Goal: Entertainment & Leisure: Consume media (video, audio)

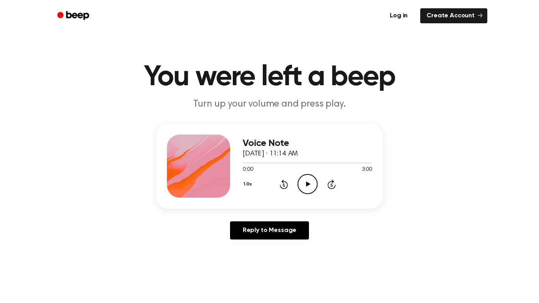
click at [309, 181] on icon "Play Audio" at bounding box center [308, 184] width 20 height 20
click at [307, 182] on icon "Pause Audio" at bounding box center [308, 184] width 20 height 20
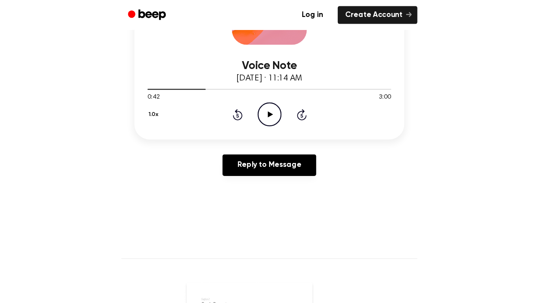
scroll to position [178, 0]
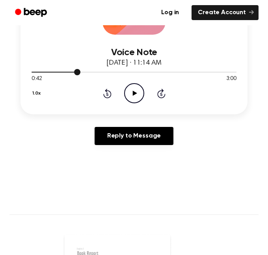
click at [34, 74] on div at bounding box center [134, 72] width 205 height 6
click at [138, 96] on icon "Play Audio" at bounding box center [134, 93] width 20 height 20
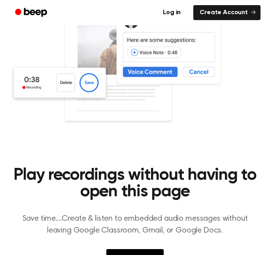
scroll to position [430, 0]
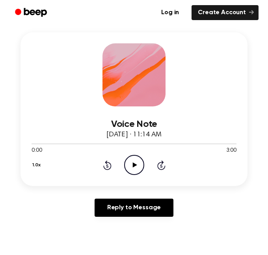
scroll to position [117, 0]
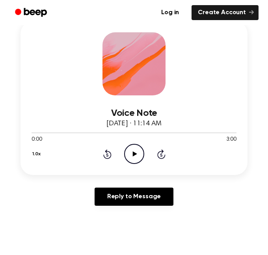
click at [134, 155] on icon at bounding box center [135, 154] width 4 height 5
click at [133, 155] on icon at bounding box center [135, 154] width 4 height 5
click at [168, 132] on div at bounding box center [134, 132] width 205 height 6
click at [119, 130] on div at bounding box center [134, 132] width 205 height 6
drag, startPoint x: 28, startPoint y: 132, endPoint x: 94, endPoint y: 131, distance: 65.5
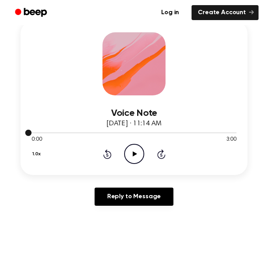
click at [94, 131] on div at bounding box center [134, 132] width 205 height 6
click at [125, 148] on icon "Play Audio" at bounding box center [134, 154] width 20 height 20
drag, startPoint x: 31, startPoint y: 133, endPoint x: 86, endPoint y: 132, distance: 54.5
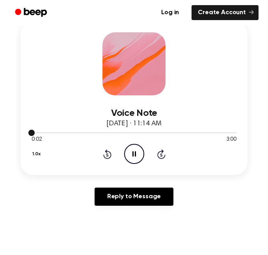
click at [86, 132] on div at bounding box center [134, 132] width 205 height 6
click at [86, 133] on div at bounding box center [134, 133] width 205 height 1
click at [157, 157] on icon "Skip 5 seconds" at bounding box center [161, 154] width 9 height 10
click at [165, 154] on div "1.0x Rewind 5 seconds Pause Audio Skip 5 seconds" at bounding box center [134, 154] width 205 height 20
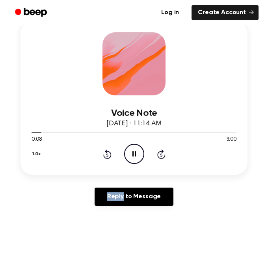
click at [165, 154] on div "1.0x Rewind 5 seconds Pause Audio Skip 5 seconds" at bounding box center [134, 154] width 205 height 20
click at [161, 155] on icon "Skip 5 seconds" at bounding box center [161, 154] width 9 height 10
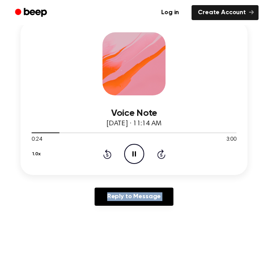
click at [161, 155] on icon "Skip 5 seconds" at bounding box center [161, 154] width 9 height 10
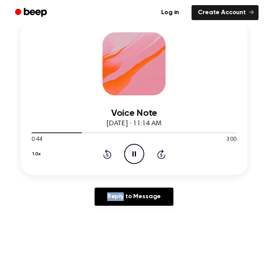
click at [161, 155] on icon "Skip 5 seconds" at bounding box center [161, 154] width 9 height 10
click at [160, 154] on icon "Skip 5 seconds" at bounding box center [161, 154] width 9 height 10
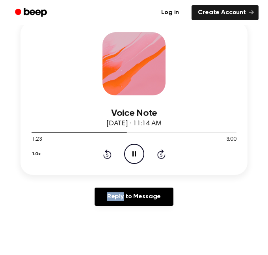
click at [160, 154] on icon "Skip 5 seconds" at bounding box center [161, 154] width 9 height 10
click at [108, 155] on icon at bounding box center [107, 155] width 2 height 3
click at [162, 156] on icon "Skip 5 seconds" at bounding box center [161, 154] width 9 height 10
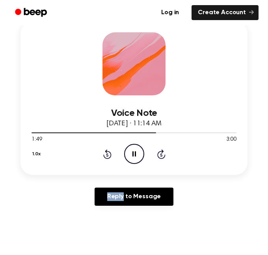
click at [162, 156] on icon "Skip 5 seconds" at bounding box center [161, 154] width 9 height 10
click at [162, 156] on icon at bounding box center [161, 155] width 2 height 3
click at [161, 157] on icon at bounding box center [161, 155] width 2 height 3
click at [160, 154] on icon "Skip 5 seconds" at bounding box center [161, 154] width 9 height 10
click at [137, 149] on icon "Pause Audio" at bounding box center [134, 154] width 20 height 20
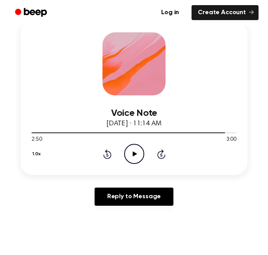
click at [140, 155] on icon "Play Audio" at bounding box center [134, 154] width 20 height 20
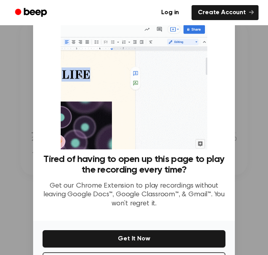
click at [264, 99] on div at bounding box center [134, 127] width 268 height 255
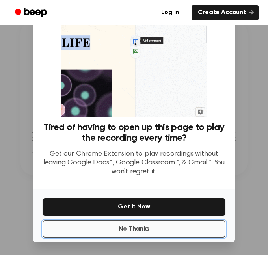
click at [158, 230] on button "No Thanks" at bounding box center [134, 229] width 183 height 17
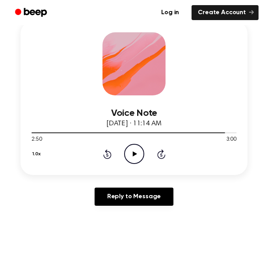
click at [129, 156] on icon "Play Audio" at bounding box center [134, 154] width 20 height 20
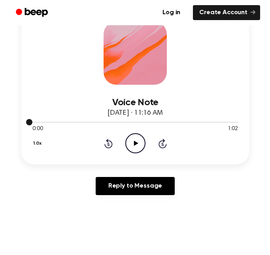
scroll to position [122, 0]
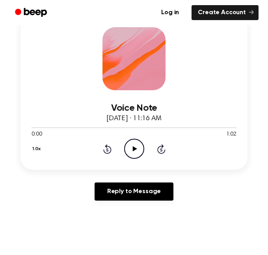
click at [139, 142] on icon "Play Audio" at bounding box center [134, 149] width 20 height 20
click at [130, 150] on icon "Pause Audio" at bounding box center [134, 149] width 20 height 20
click at [130, 150] on icon "Play Audio" at bounding box center [134, 149] width 20 height 20
click at [130, 152] on icon "Pause Audio" at bounding box center [134, 149] width 20 height 20
click at [132, 146] on icon "Play Audio" at bounding box center [134, 149] width 20 height 20
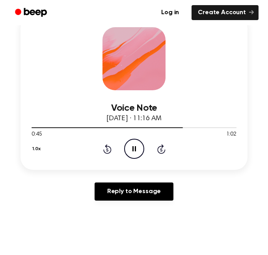
click at [107, 146] on icon "Rewind 5 seconds" at bounding box center [107, 149] width 9 height 10
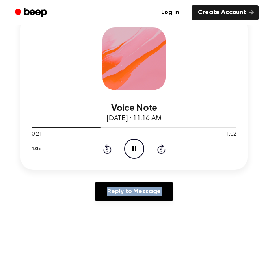
click at [107, 146] on icon "Rewind 5 seconds" at bounding box center [107, 149] width 9 height 10
click at [107, 145] on icon "Rewind 5 seconds" at bounding box center [107, 149] width 9 height 10
click at [160, 150] on icon at bounding box center [161, 149] width 2 height 3
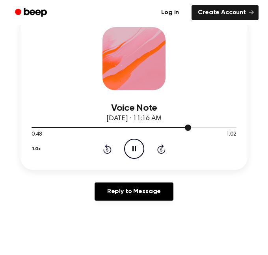
click at [212, 131] on div at bounding box center [134, 127] width 205 height 6
